Goal: Navigation & Orientation: Find specific page/section

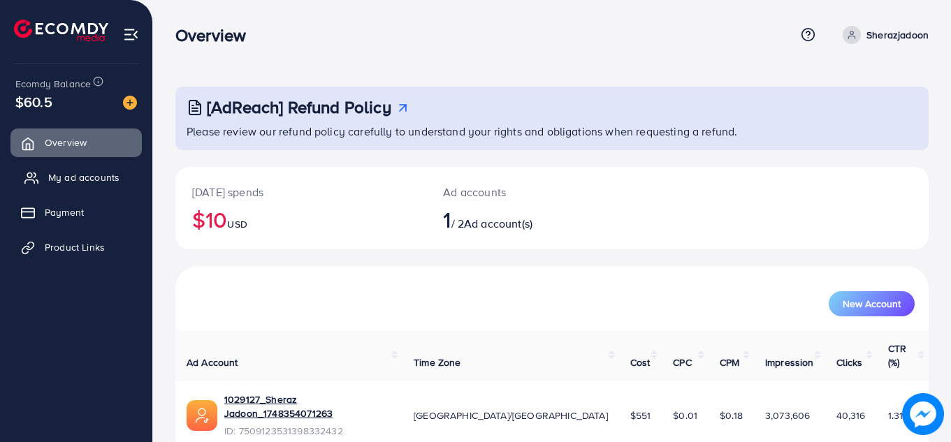
click at [57, 189] on link "My ad accounts" at bounding box center [75, 178] width 131 height 28
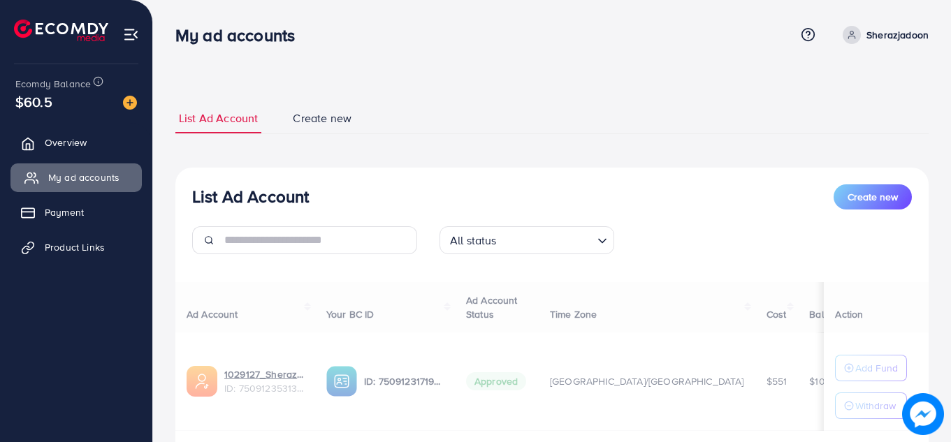
click at [58, 187] on link "My ad accounts" at bounding box center [75, 178] width 131 height 28
